Goal: Transaction & Acquisition: Purchase product/service

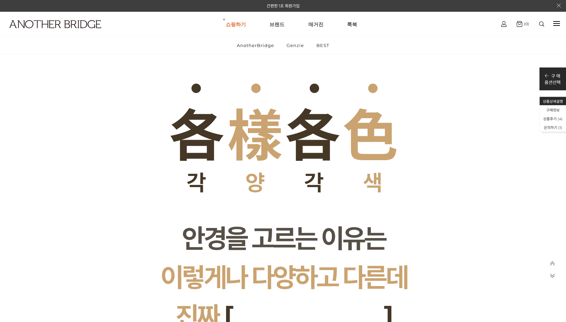
scroll to position [1252, 0]
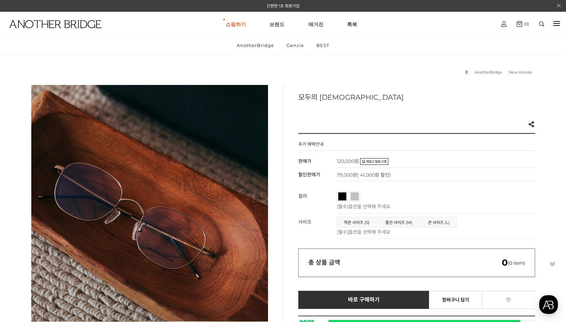
click at [539, 23] on img at bounding box center [541, 23] width 5 height 5
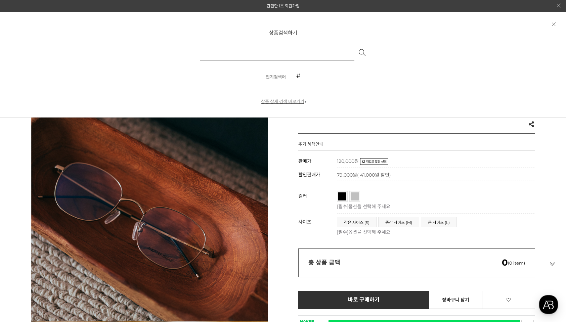
click at [283, 54] on input "text" at bounding box center [277, 52] width 154 height 16
type input "*****"
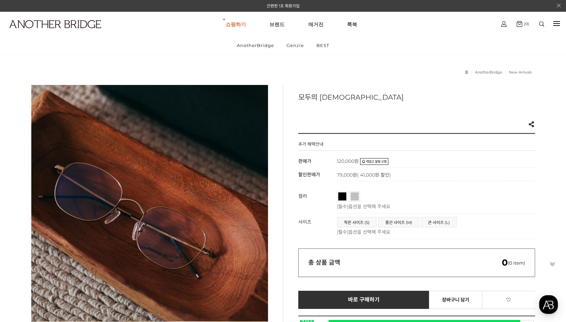
click at [540, 26] on img at bounding box center [541, 23] width 5 height 5
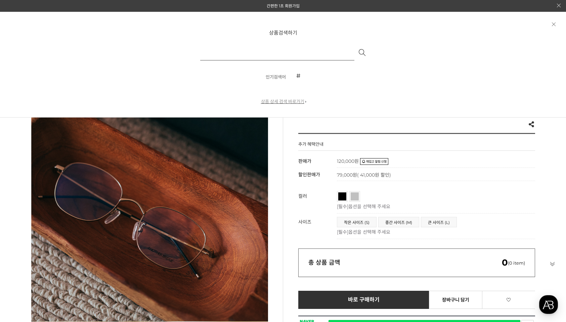
click at [286, 53] on input "text" at bounding box center [277, 52] width 154 height 16
type input "******"
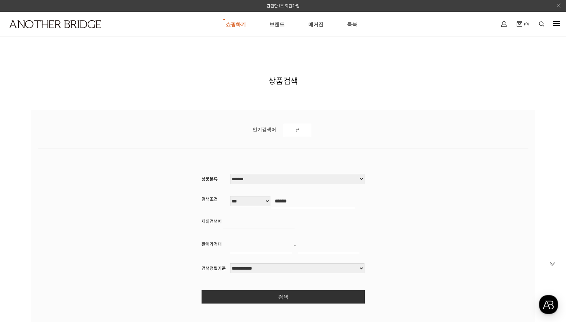
scroll to position [-1, 0]
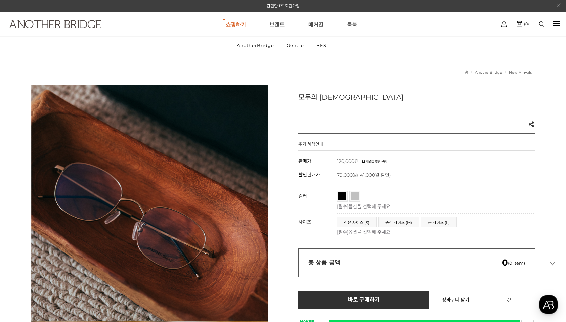
click at [90, 27] on img at bounding box center [55, 24] width 92 height 8
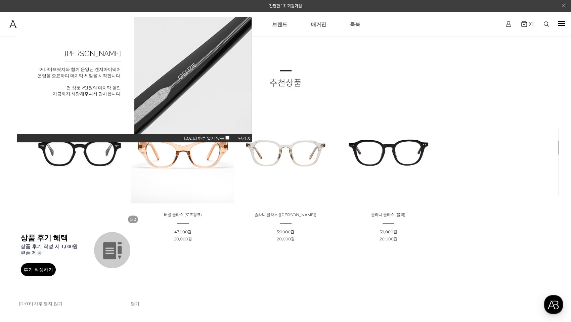
click at [228, 140] on span "오늘 하루 열지 않음" at bounding box center [208, 138] width 48 height 5
click at [250, 136] on span "닫기 X" at bounding box center [244, 138] width 12 height 5
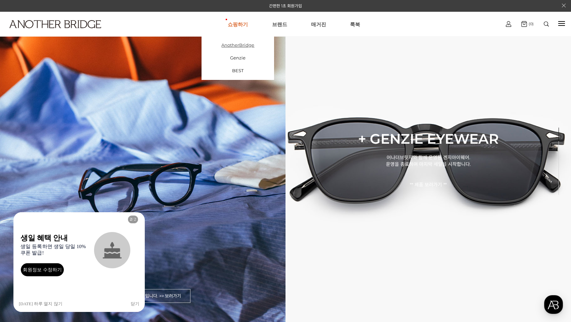
click at [238, 46] on link "AnotherBridge" at bounding box center [237, 45] width 73 height 13
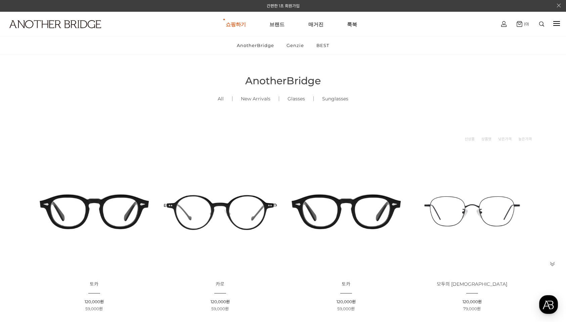
scroll to position [0, 0]
click at [463, 205] on img at bounding box center [471, 211] width 121 height 121
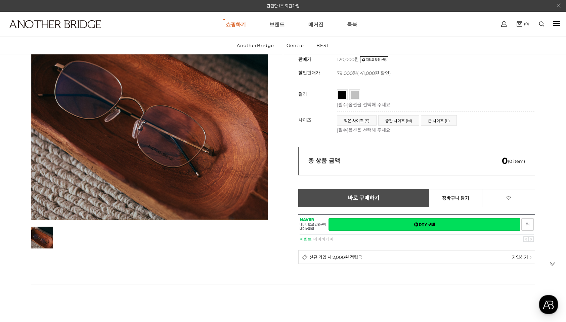
scroll to position [103, 0]
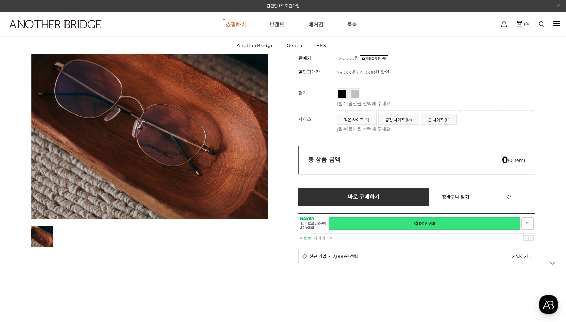
click at [429, 222] on link "네이버페이 구매하기" at bounding box center [424, 223] width 192 height 12
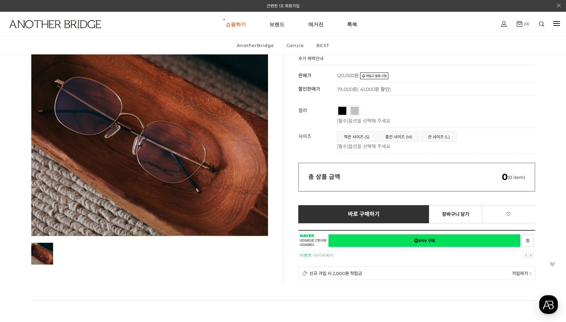
scroll to position [76, 0]
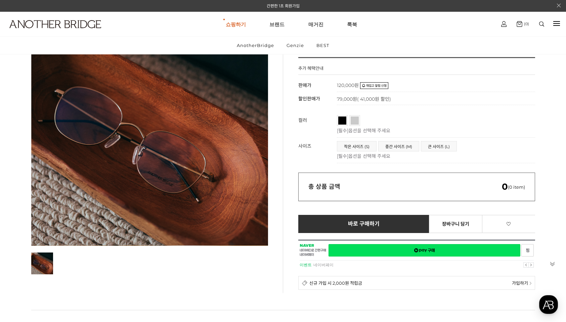
click at [358, 122] on link "실버" at bounding box center [354, 120] width 8 height 8
click at [442, 143] on span "큰 사이즈 (L)" at bounding box center [438, 146] width 35 height 10
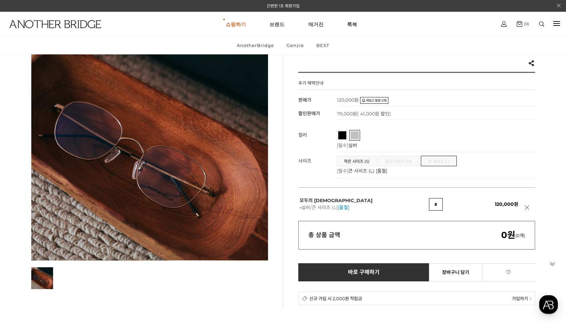
scroll to position [60, 0]
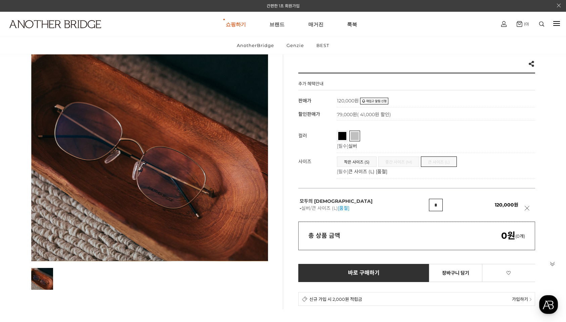
click at [412, 66] on div "모두의 [DEMOGRAPHIC_DATA] Like 0 제품의 링크를 복사하여 공유하실 수 있습니다. FACEBOOK TWEETER URL 복사…" at bounding box center [409, 167] width 252 height 285
click at [542, 21] on img at bounding box center [541, 23] width 5 height 5
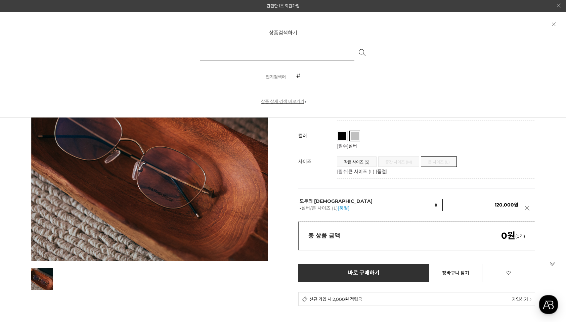
click at [324, 60] on div "상품검색하기 검색 인기검색어 # 상품 상세 검색 바로가기" at bounding box center [282, 67] width 201 height 76
click at [324, 56] on input "text" at bounding box center [277, 52] width 154 height 16
type input "***"
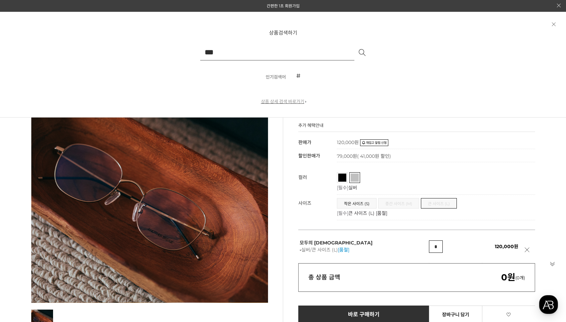
scroll to position [10, 0]
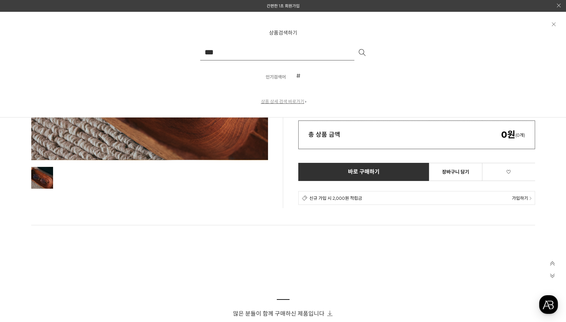
scroll to position [76, 0]
